Goal: Check status: Check status

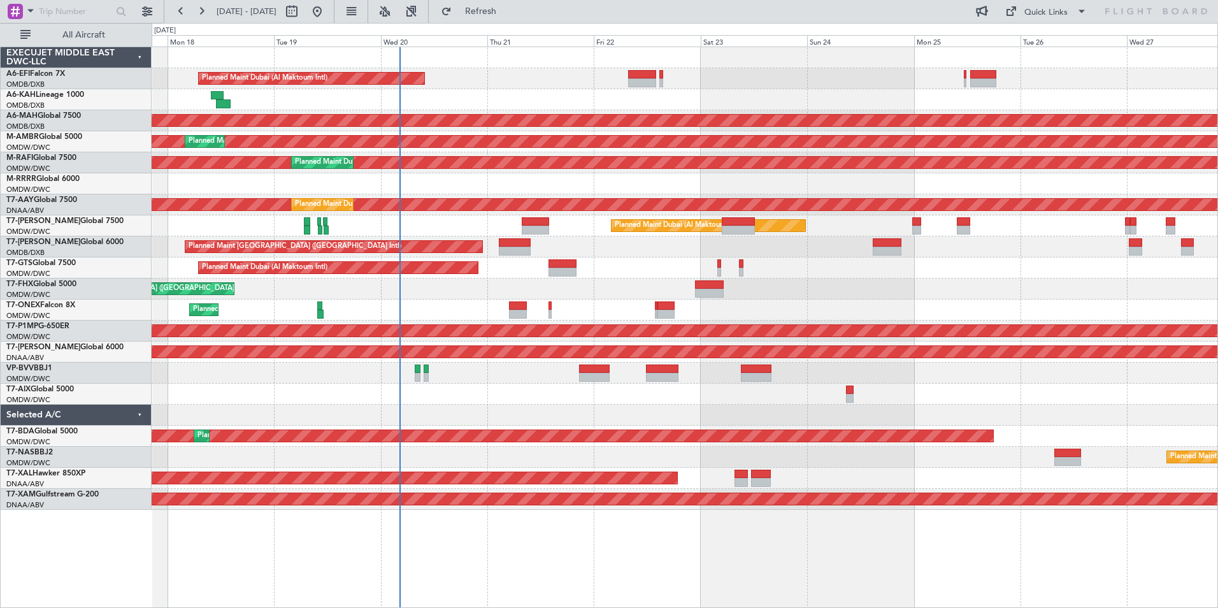
click at [718, 76] on div "Planned Maint Dubai (Al Maktoum Intl)" at bounding box center [685, 78] width 1066 height 21
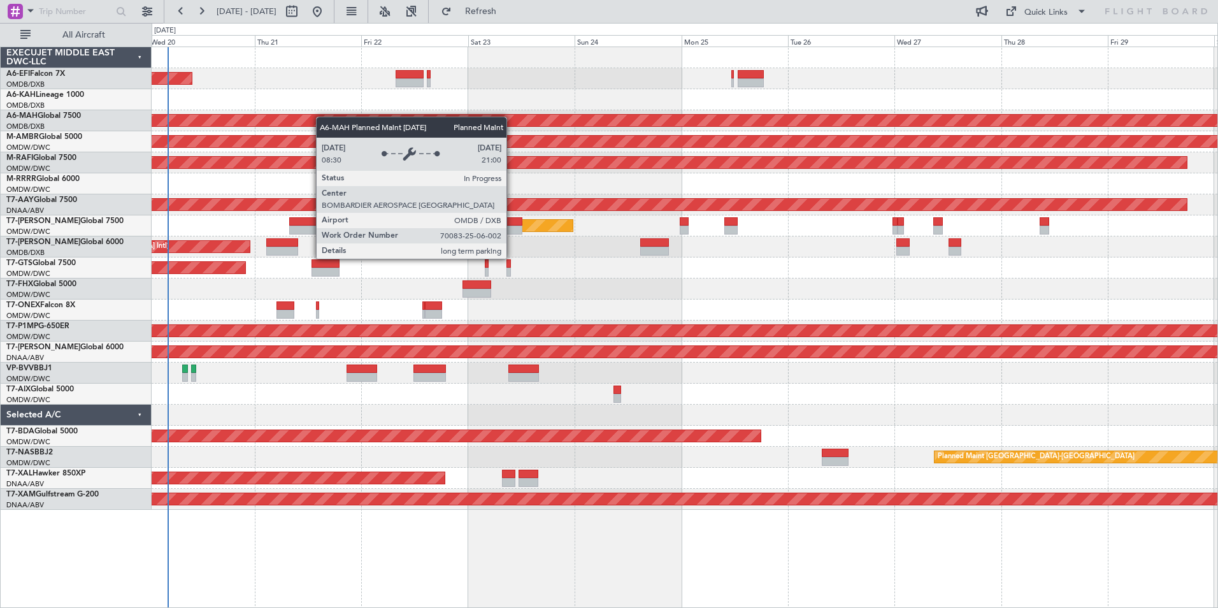
click at [257, 126] on div "Planned Maint Dubai (Al Maktoum Intl) Planned Maint [GEOGRAPHIC_DATA] ([GEOGRAP…" at bounding box center [685, 278] width 1066 height 463
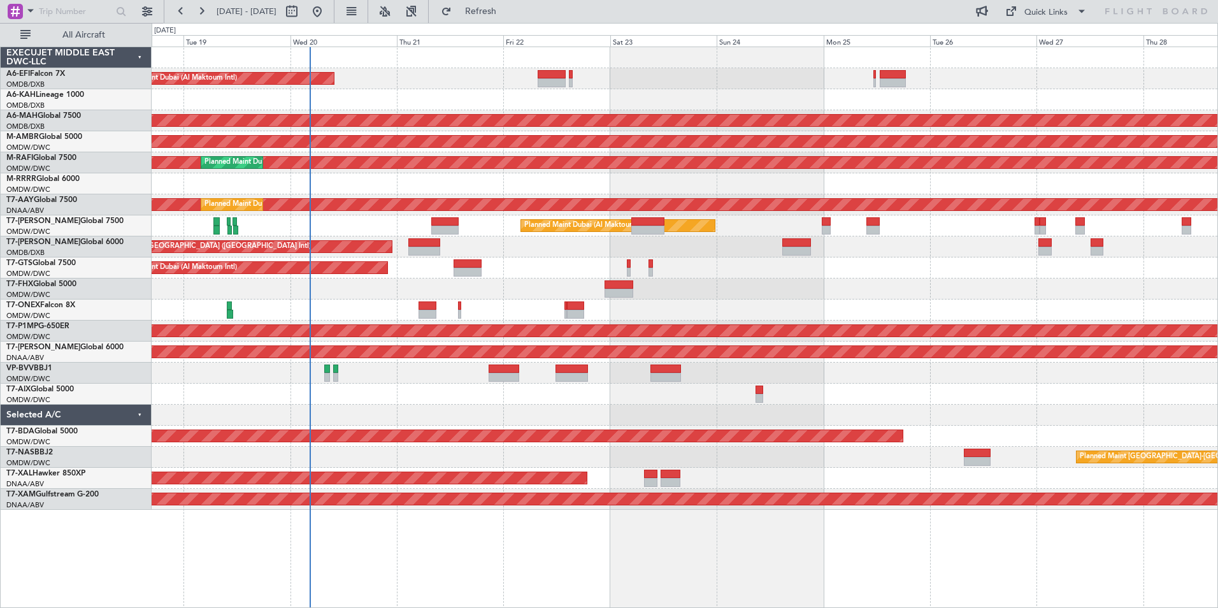
click at [677, 85] on div "Planned Maint Dubai (Al Maktoum Intl)" at bounding box center [685, 78] width 1066 height 21
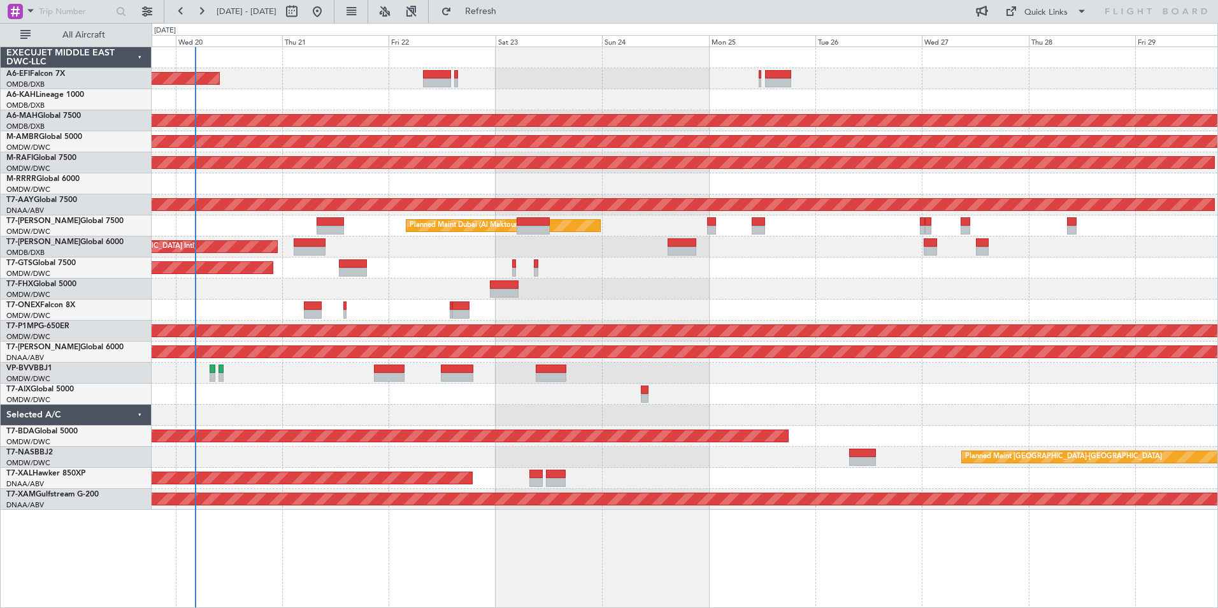
click at [515, 87] on div "Planned Maint Dubai (Al Maktoum Intl)" at bounding box center [685, 78] width 1066 height 21
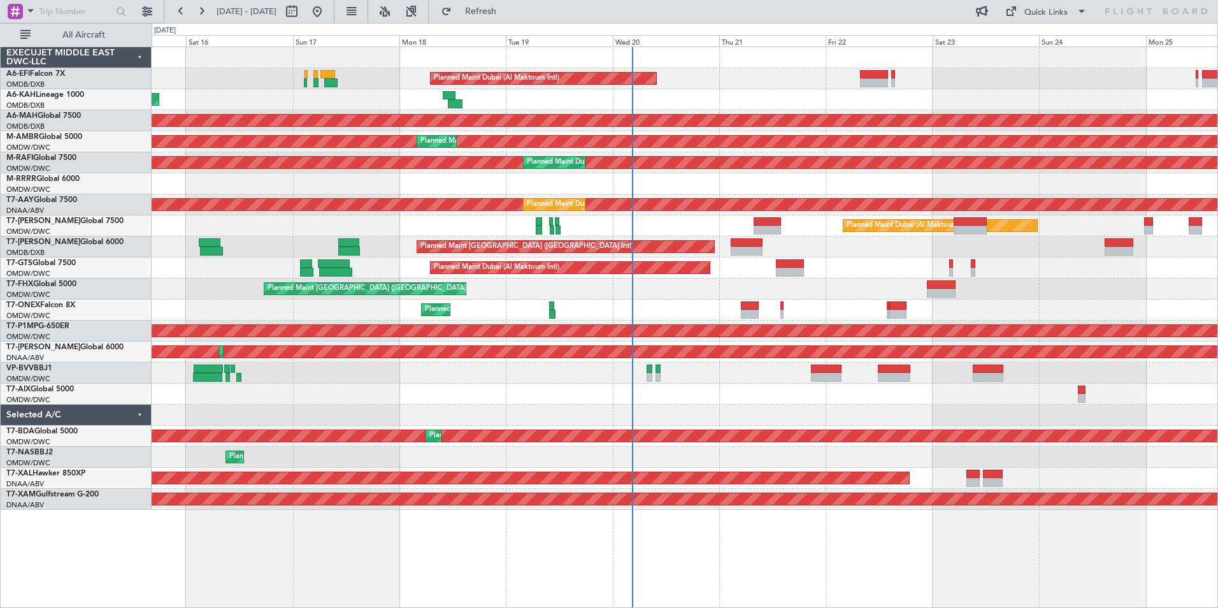
click at [958, 79] on div "Planned Maint Dubai (Al Maktoum Intl) Unplanned Maint Budapest ([PERSON_NAME] I…" at bounding box center [685, 278] width 1066 height 463
